Goal: Information Seeking & Learning: Learn about a topic

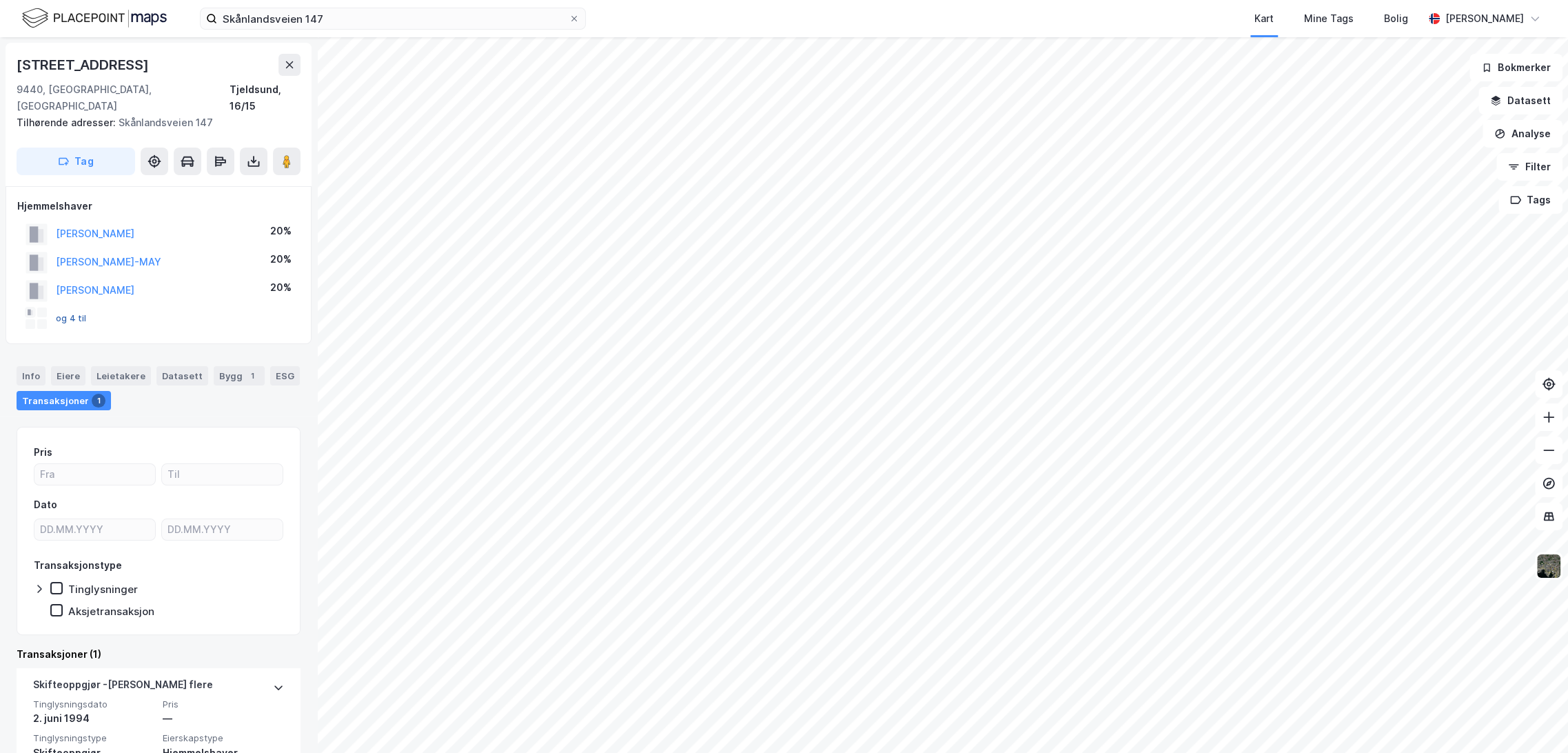
click at [0, 0] on button "og 4 til" at bounding box center [0, 0] width 0 height 0
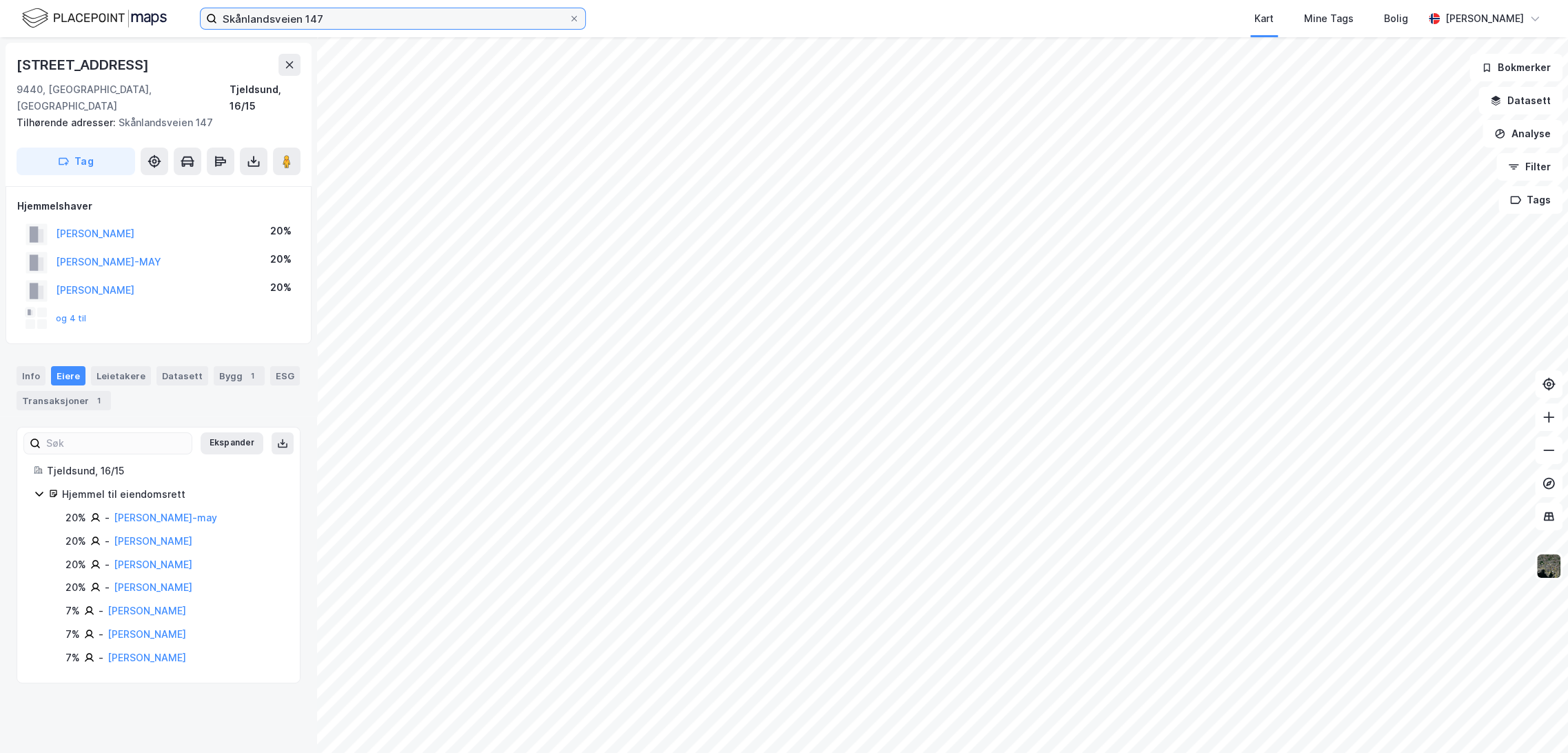
click at [269, 19] on input "Skånlandsveien 147" at bounding box center [393, 19] width 352 height 21
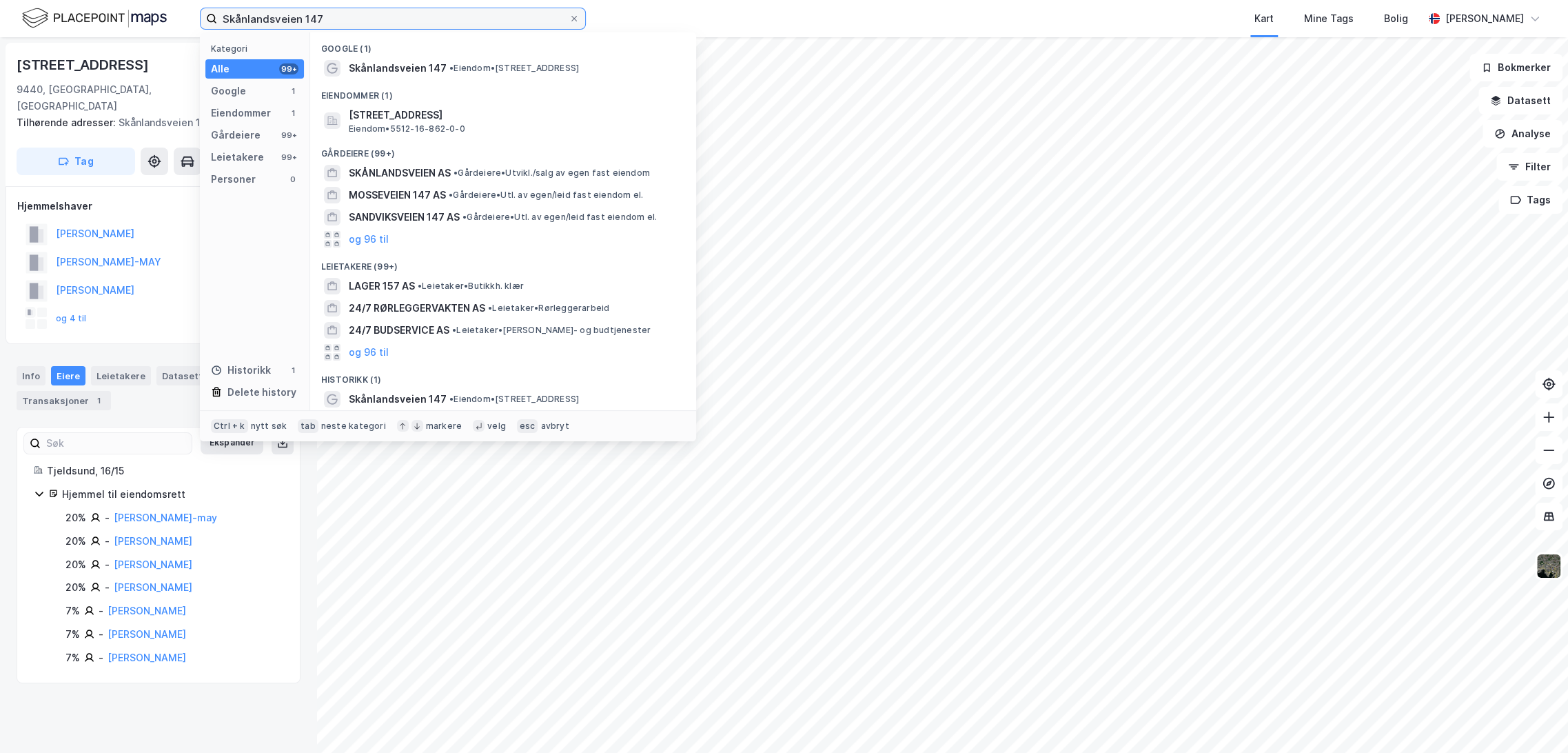
click at [270, 19] on input "Skånlandsveien 147" at bounding box center [393, 19] width 352 height 21
paste input "[STREET_ADDRESS]"
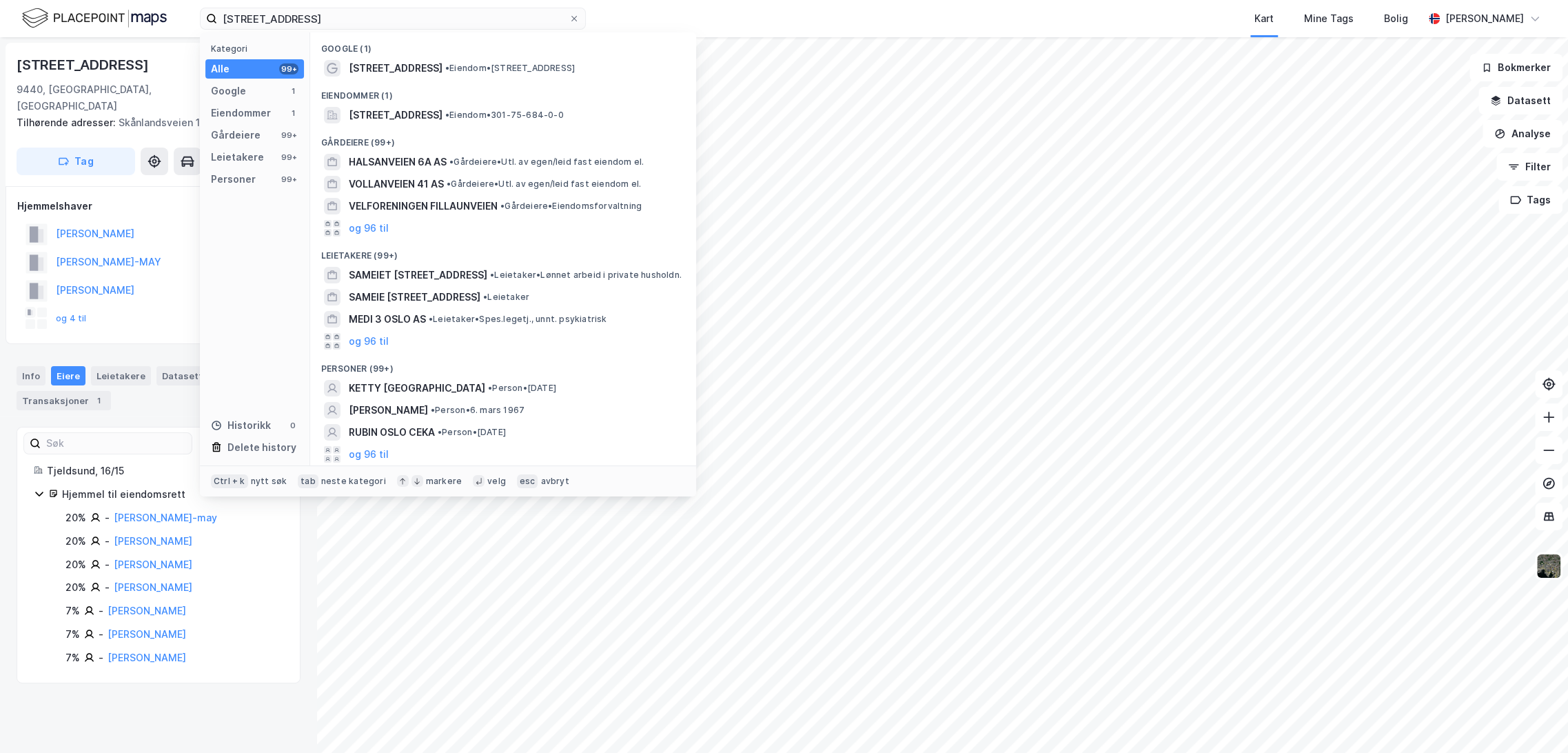
click at [446, 69] on span "• Eiendom • [STREET_ADDRESS]" at bounding box center [510, 68] width 130 height 11
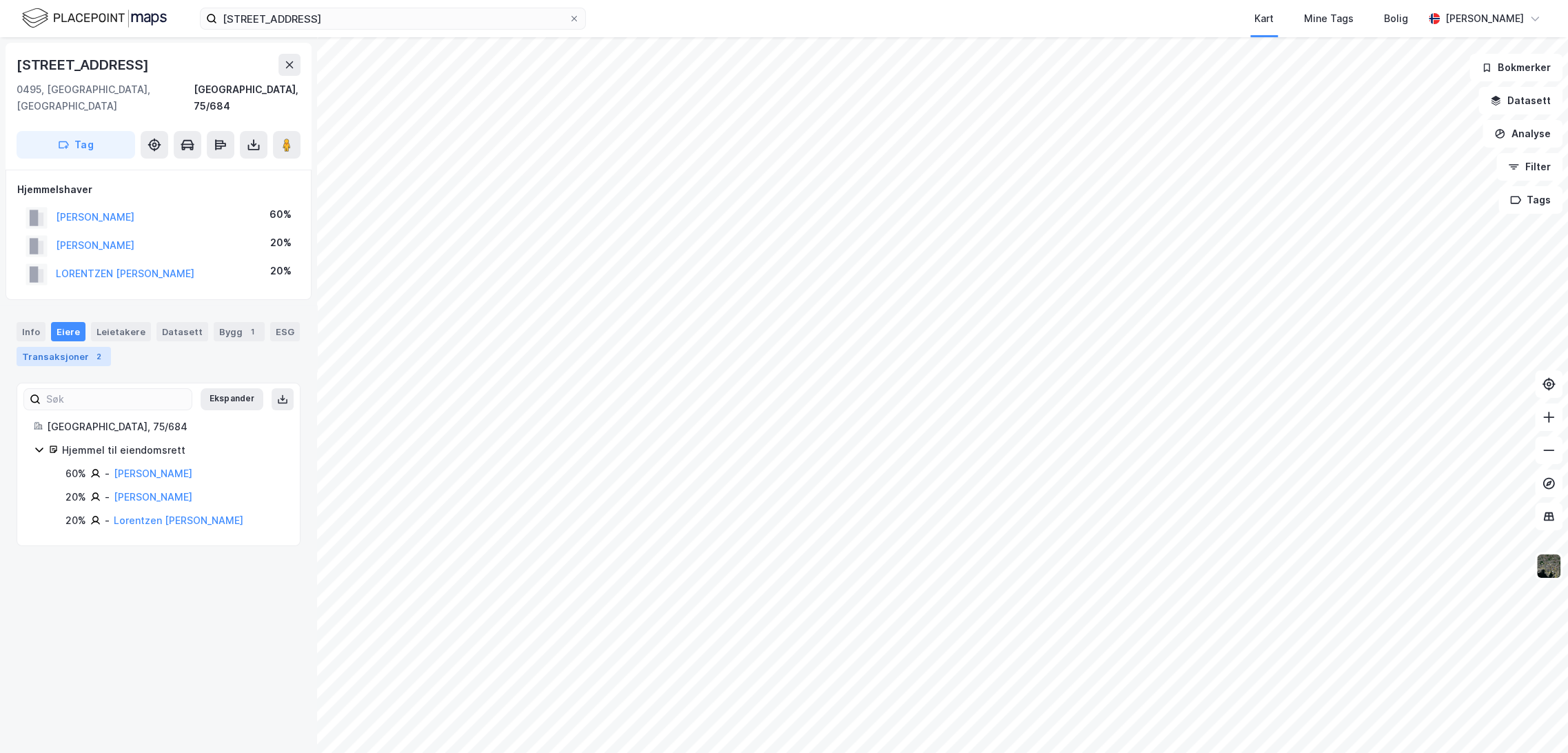
click at [72, 347] on div "Transaksjoner 2" at bounding box center [64, 356] width 95 height 19
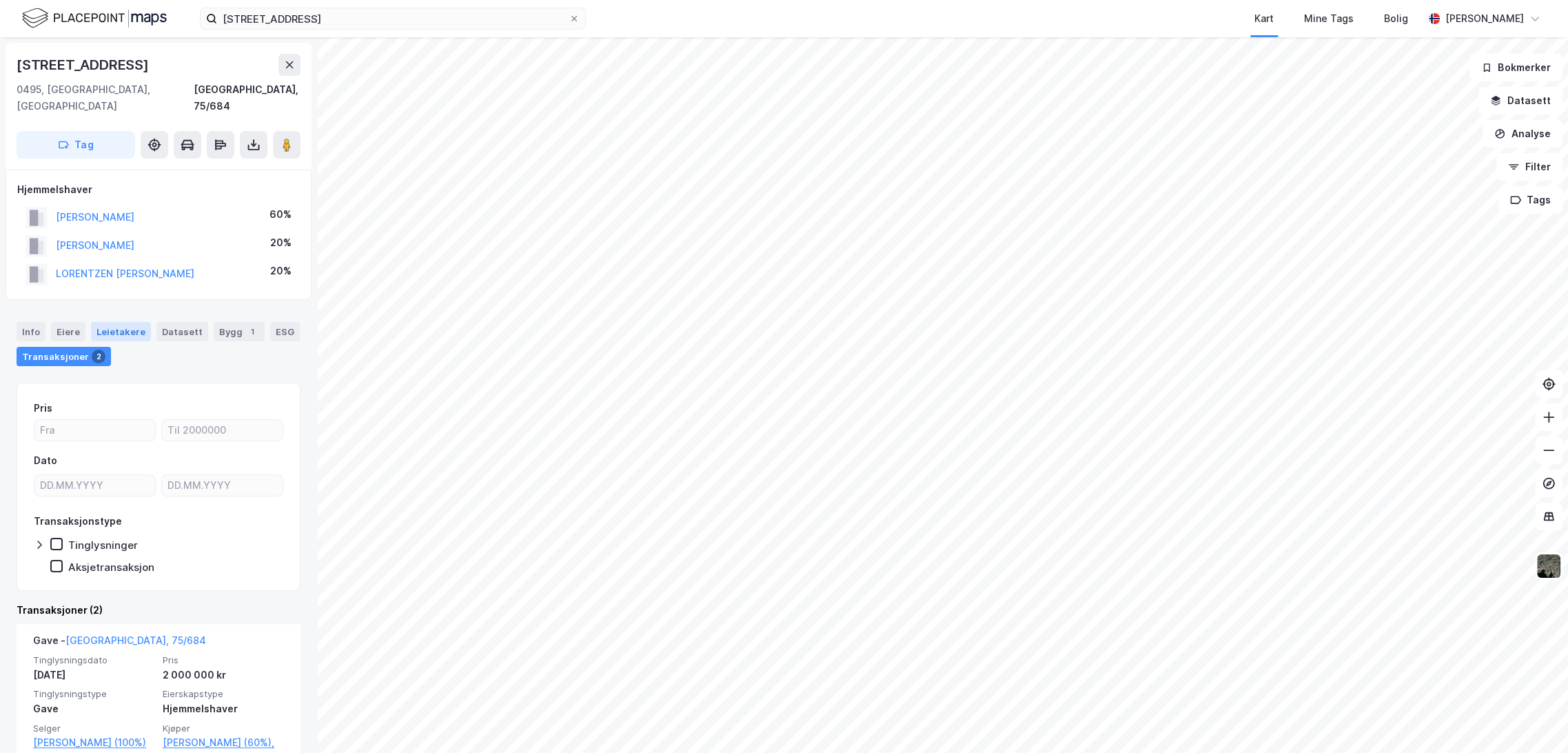
click at [119, 322] on div "Leietakere" at bounding box center [121, 331] width 60 height 19
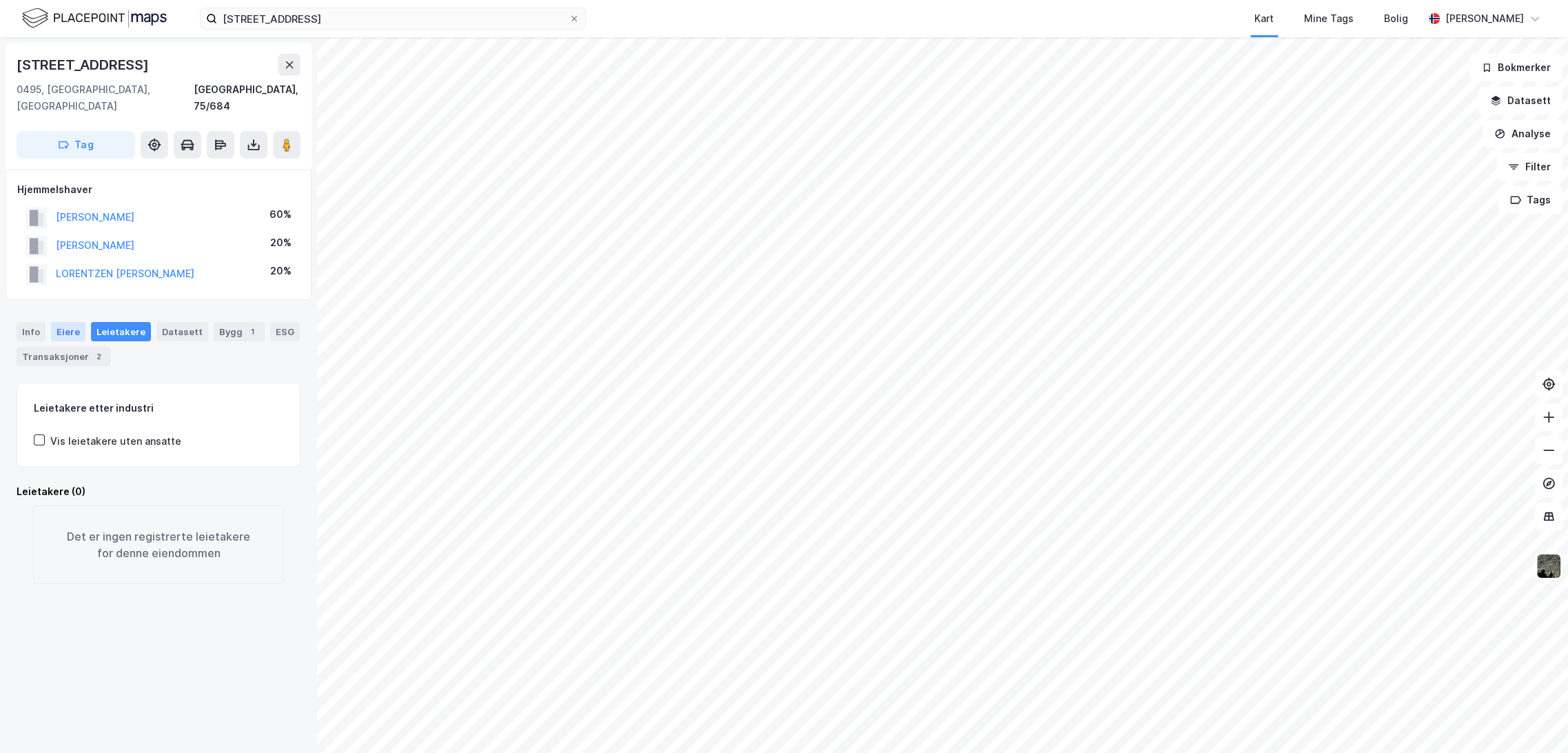
click at [78, 322] on div "Eiere" at bounding box center [68, 331] width 34 height 19
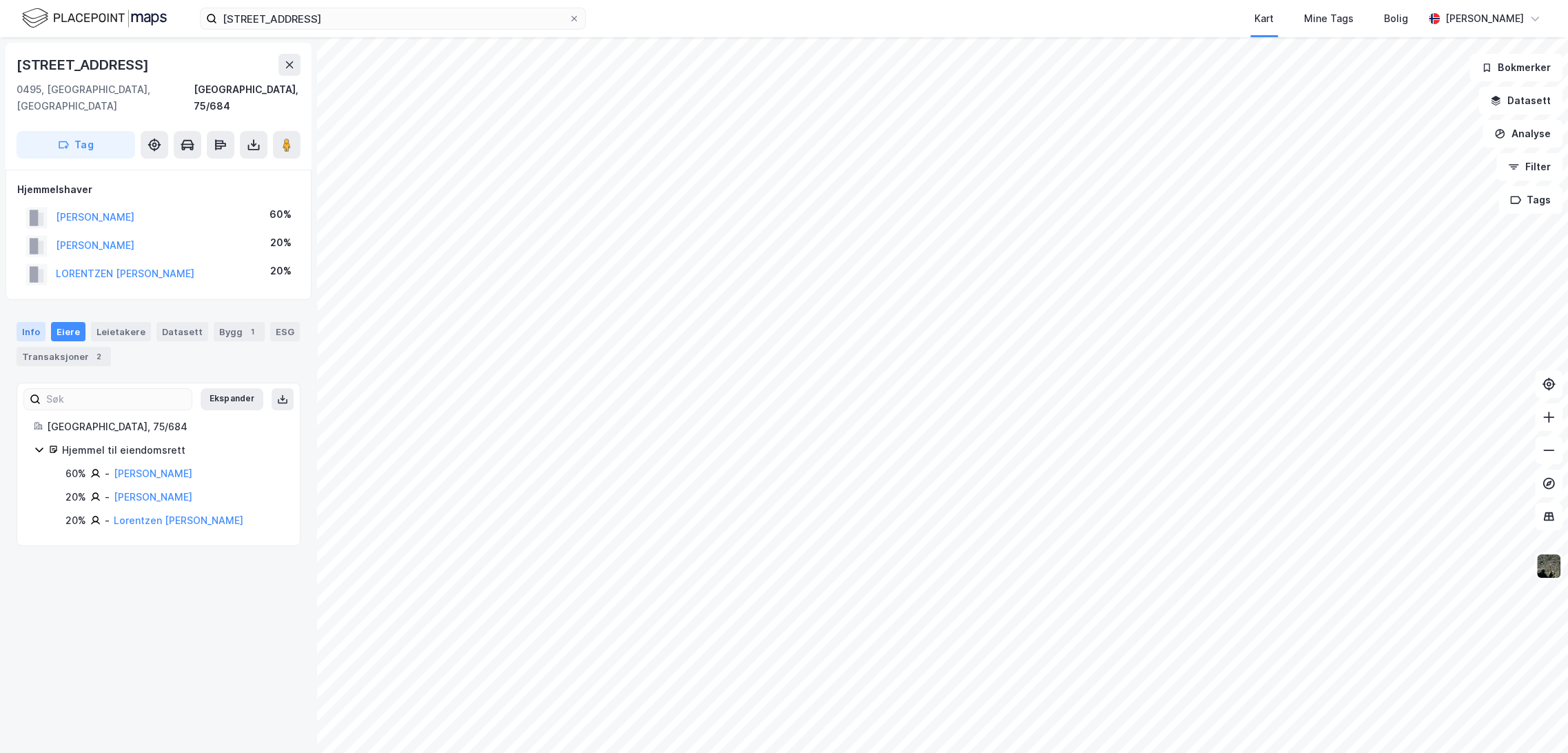
click at [30, 322] on div "Info" at bounding box center [31, 331] width 29 height 19
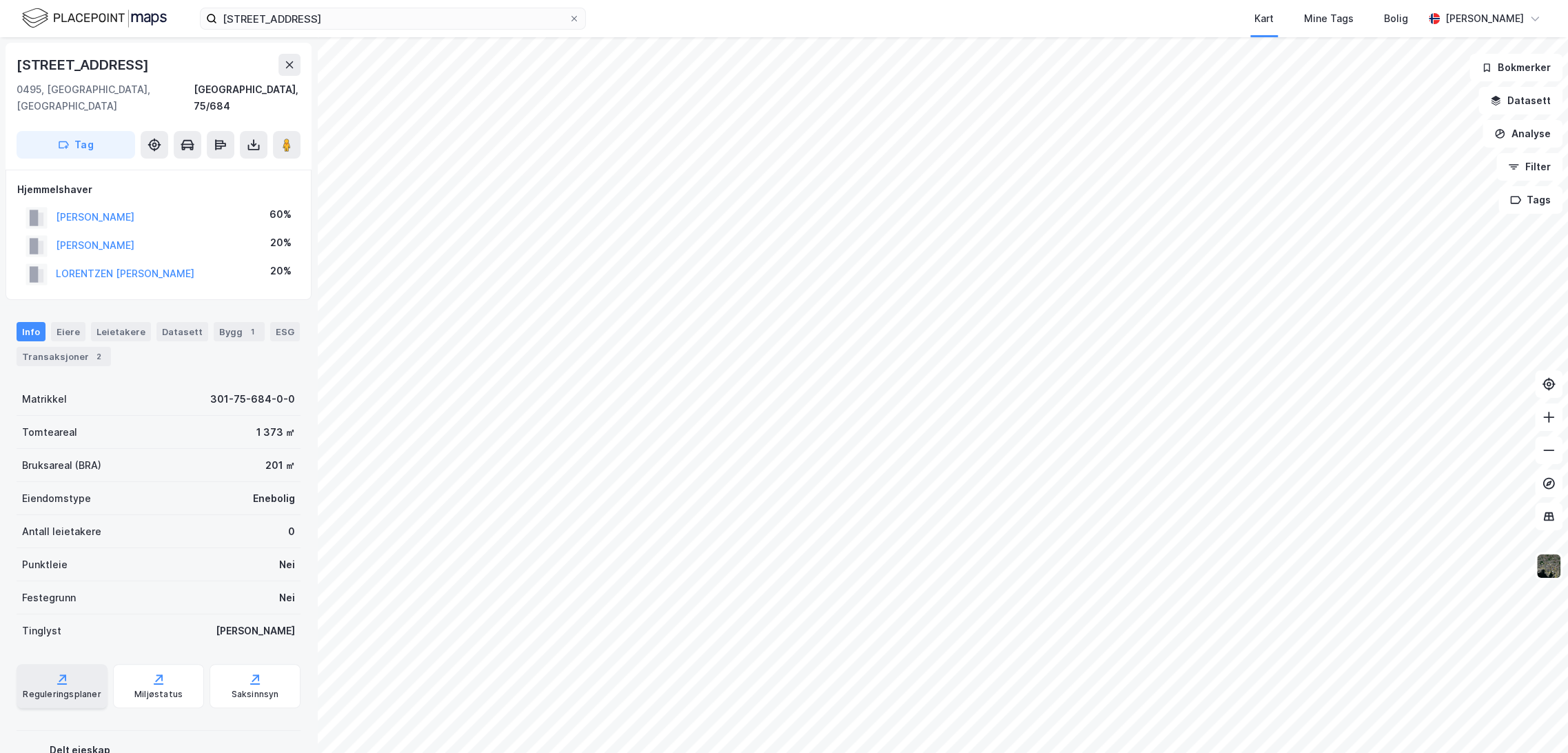
click at [55, 689] on div "Reguleringsplaner" at bounding box center [62, 694] width 78 height 11
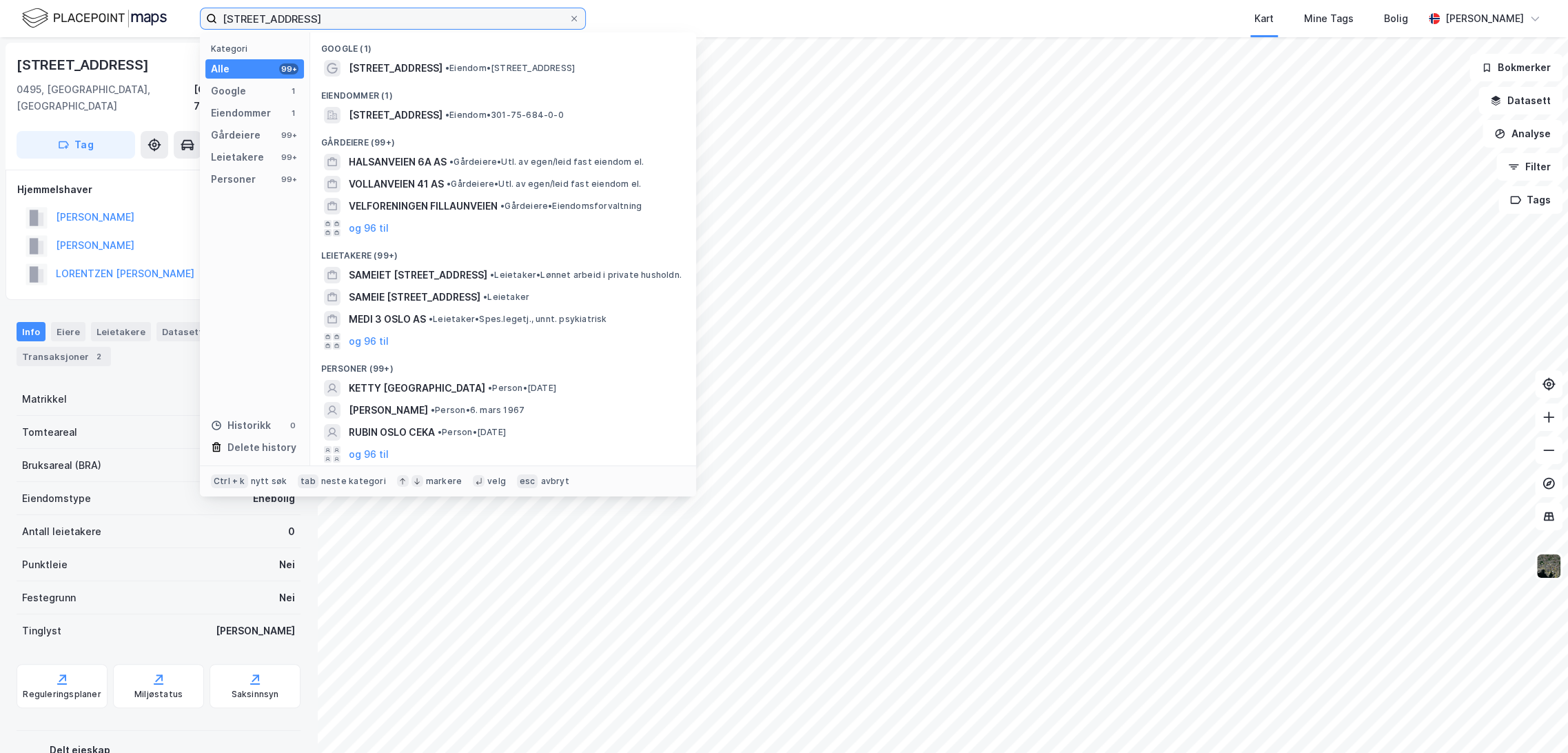
click at [261, 19] on input "[STREET_ADDRESS]" at bounding box center [393, 19] width 352 height 21
click at [262, 19] on input "[STREET_ADDRESS]" at bounding box center [393, 19] width 352 height 21
paste input "[STREET_ADDRESS]"
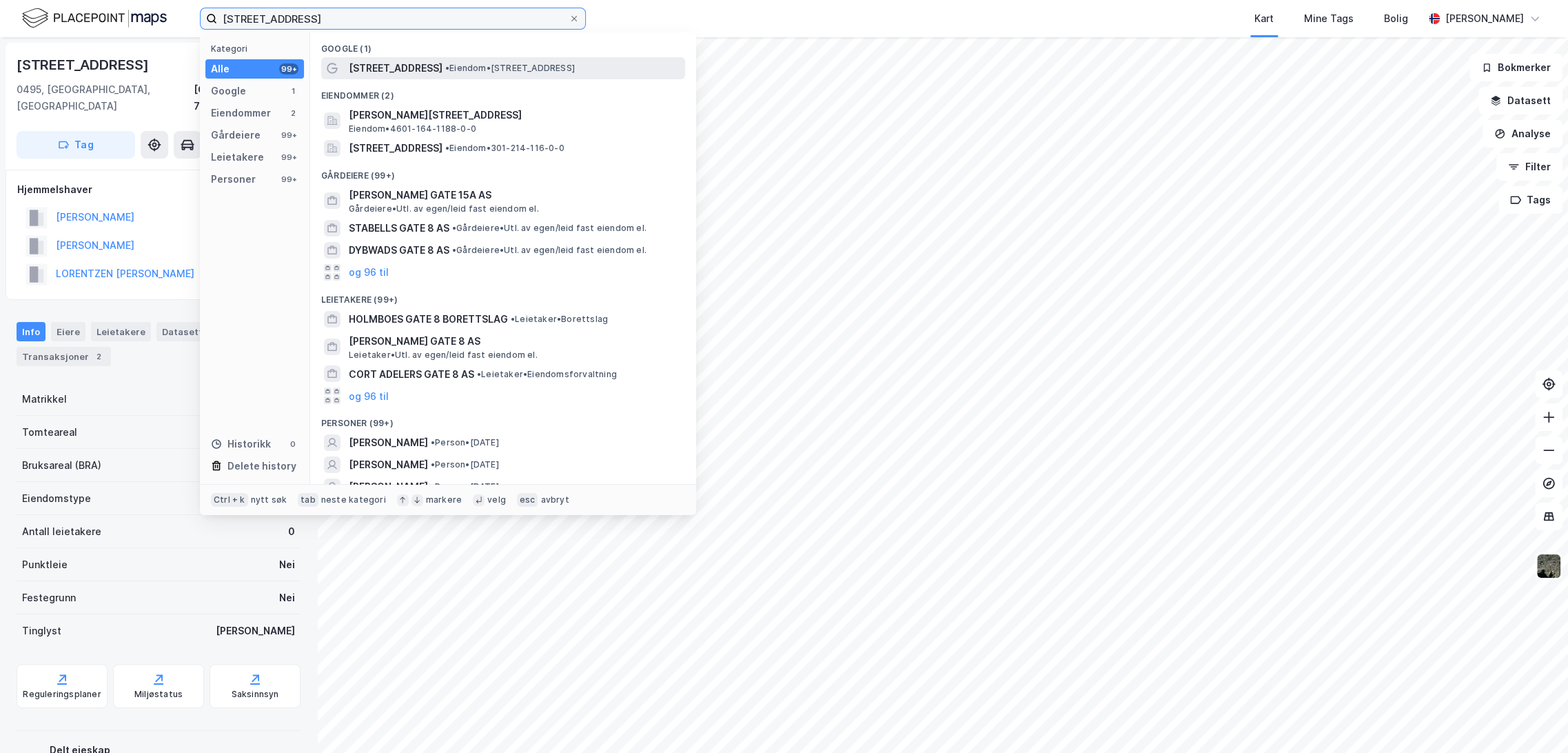
type input "[STREET_ADDRESS]"
click at [410, 64] on span "[STREET_ADDRESS]" at bounding box center [395, 68] width 94 height 16
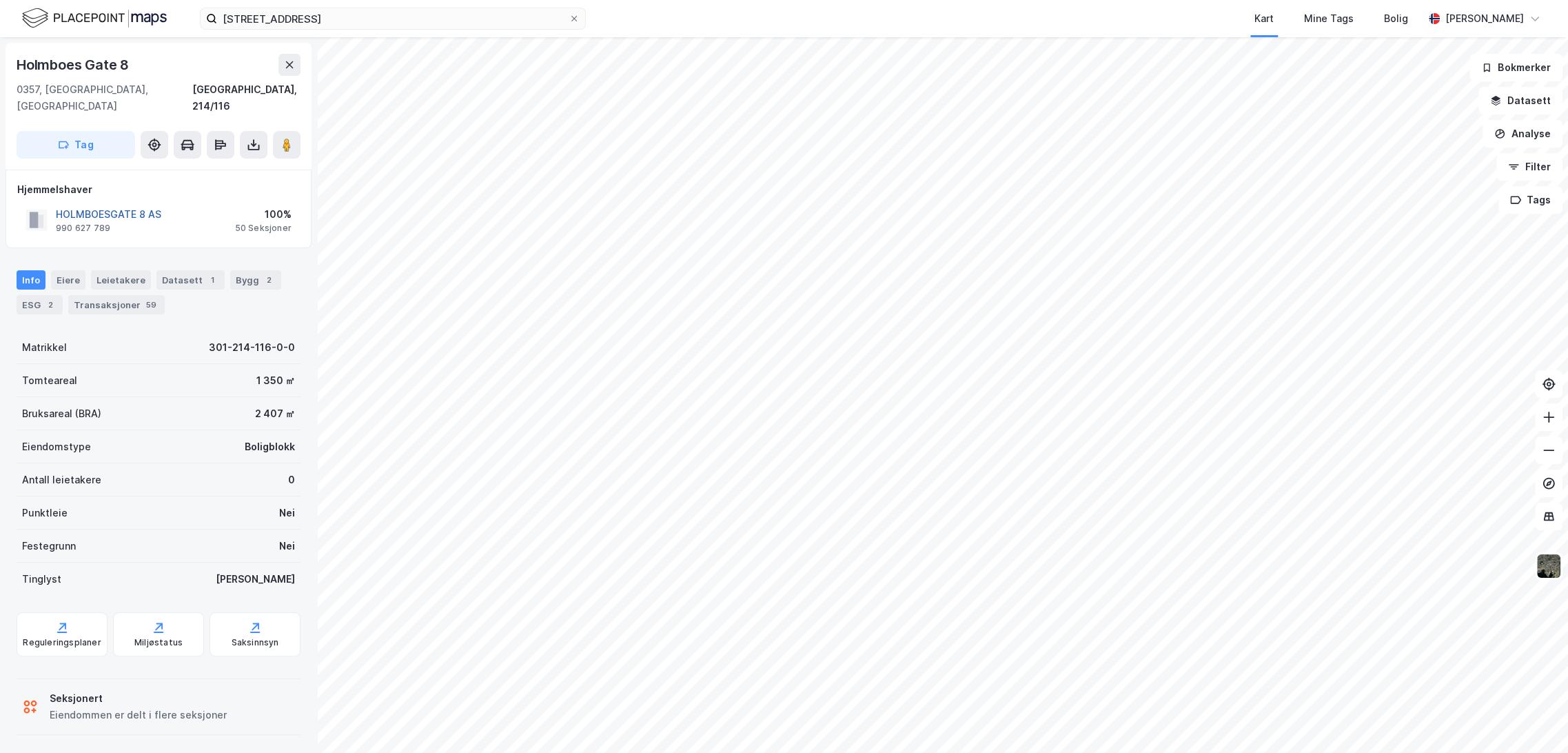
click at [0, 0] on button "HOLMBOESGATE 8 AS" at bounding box center [0, 0] width 0 height 0
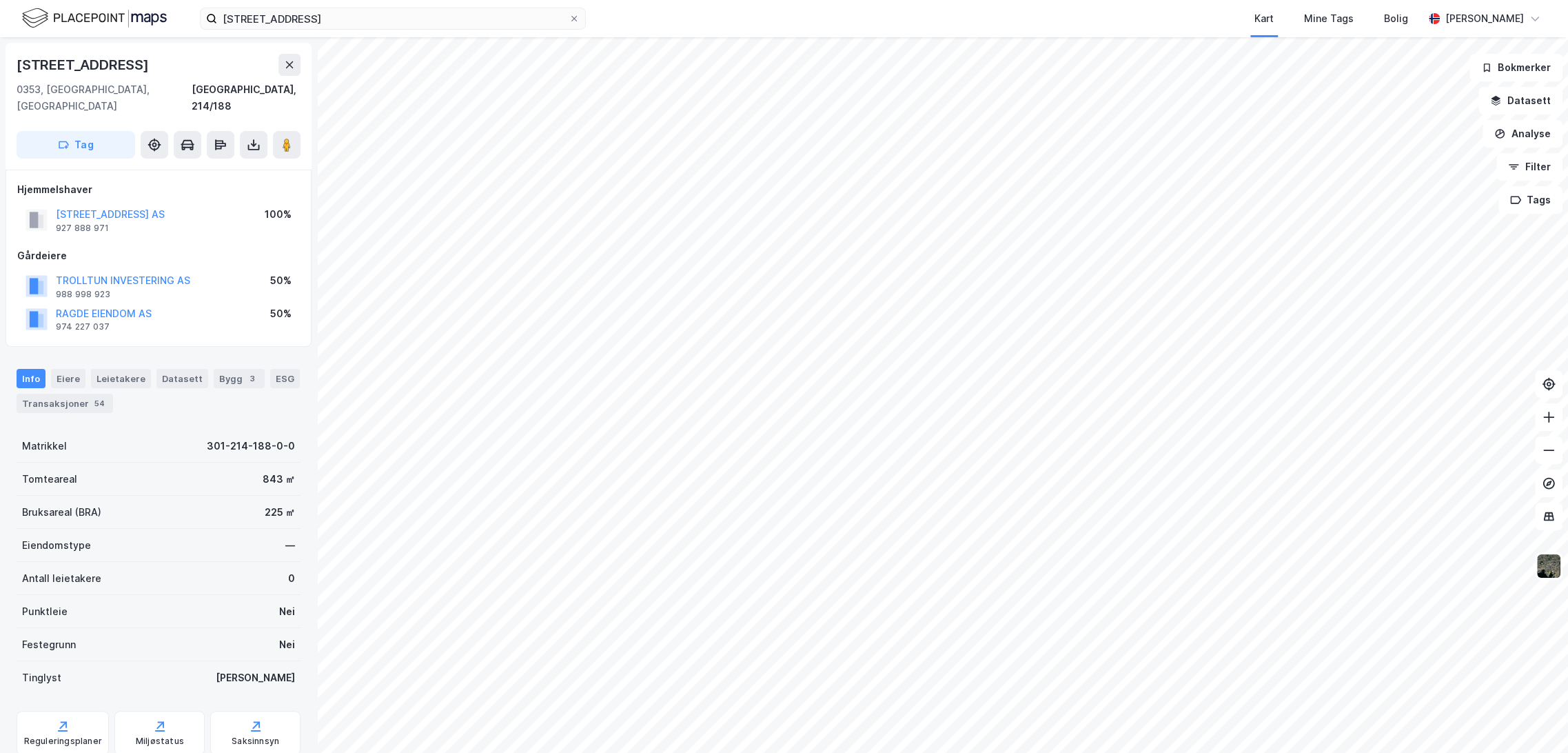
scroll to position [4, 0]
